Goal: Navigation & Orientation: Find specific page/section

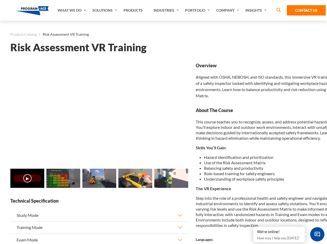
click at [105, 10] on link "Solutions" at bounding box center [105, 10] width 31 height 21
click at [0, 0] on div "AI & Computer Vision Solutions Computer Vision Quality Control AI tools for fas…" at bounding box center [0, 0] width 0 height 0
click at [0, 0] on div "AI & Computer Vision Solutions Virtual Training Solutions Virtual Tour Solution…" at bounding box center [0, 0] width 0 height 0
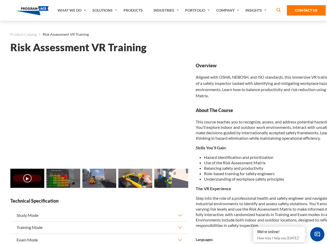
click at [0, 0] on div "AI & Computer Vision Solutions Virtual Training Solutions Virtual Tour Solution…" at bounding box center [0, 0] width 0 height 0
click at [0, 0] on div "AI & Computer Vision Solutions Computer Vision Quality Control AI tools for fas…" at bounding box center [0, 0] width 0 height 0
